Goal: Find specific page/section: Find specific page/section

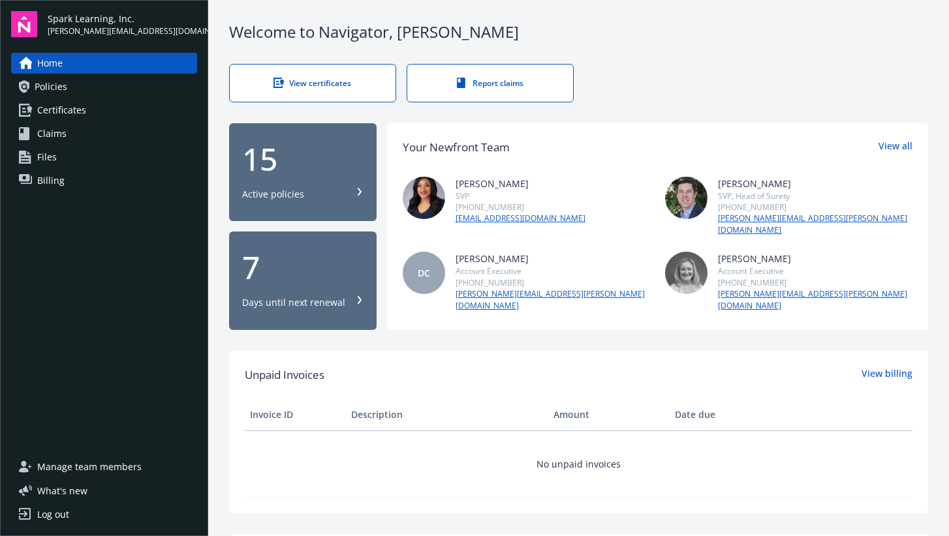
click at [123, 112] on link "Certificates" at bounding box center [104, 110] width 186 height 21
